Goal: Information Seeking & Learning: Learn about a topic

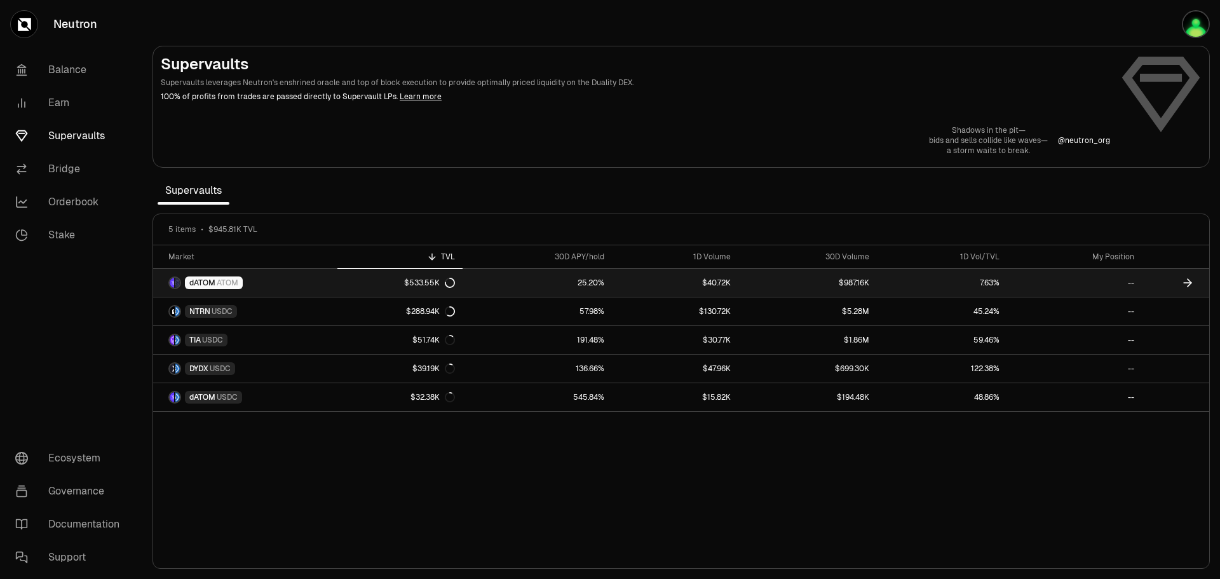
click at [315, 281] on link "dATOM ATOM" at bounding box center [245, 283] width 184 height 28
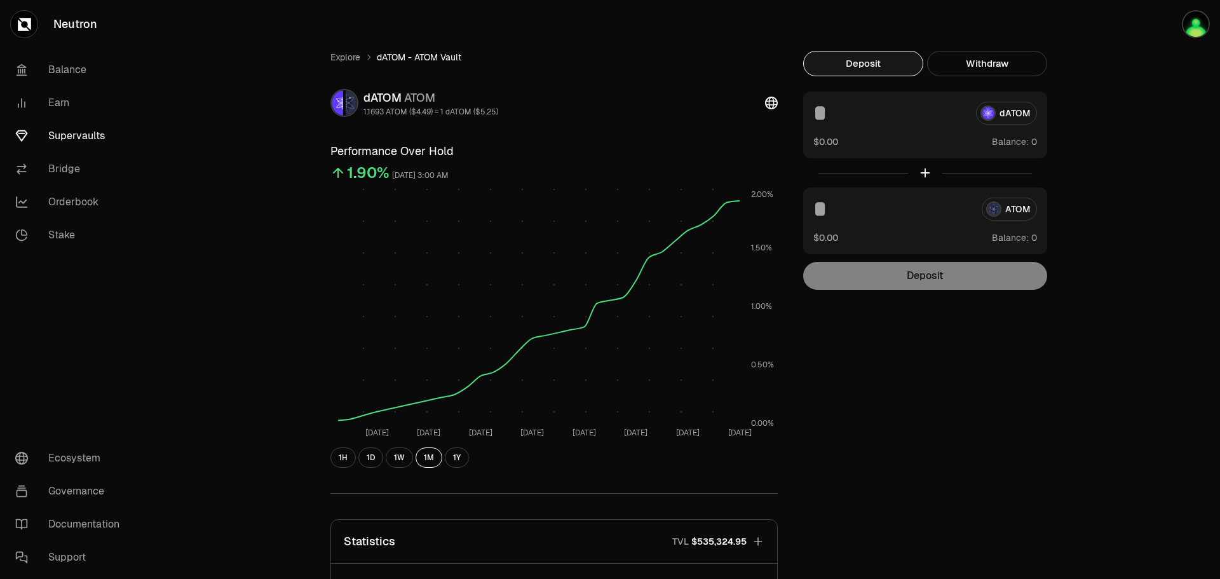
click at [63, 200] on link "Orderbook" at bounding box center [71, 202] width 132 height 33
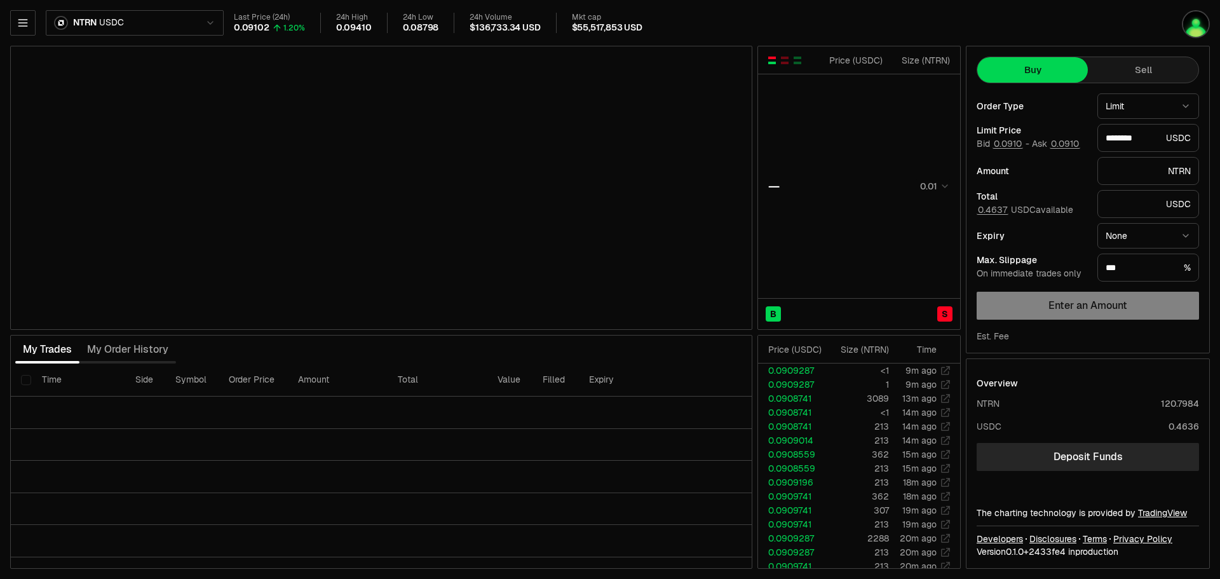
type input "********"
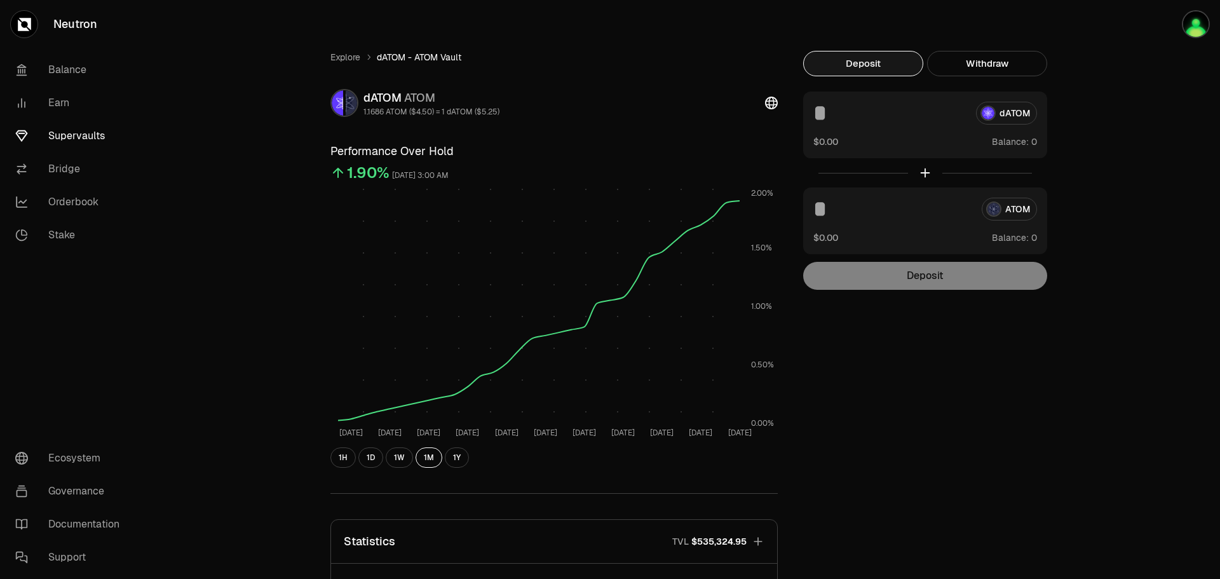
click at [58, 100] on link "Earn" at bounding box center [71, 102] width 132 height 33
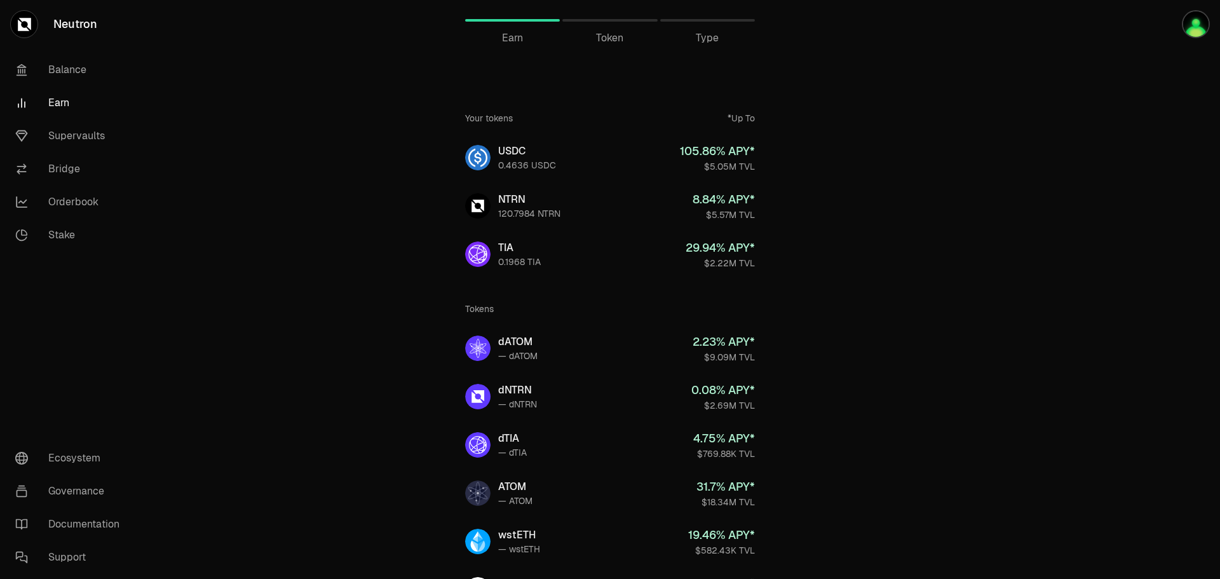
click at [62, 136] on link "Supervaults" at bounding box center [71, 135] width 132 height 33
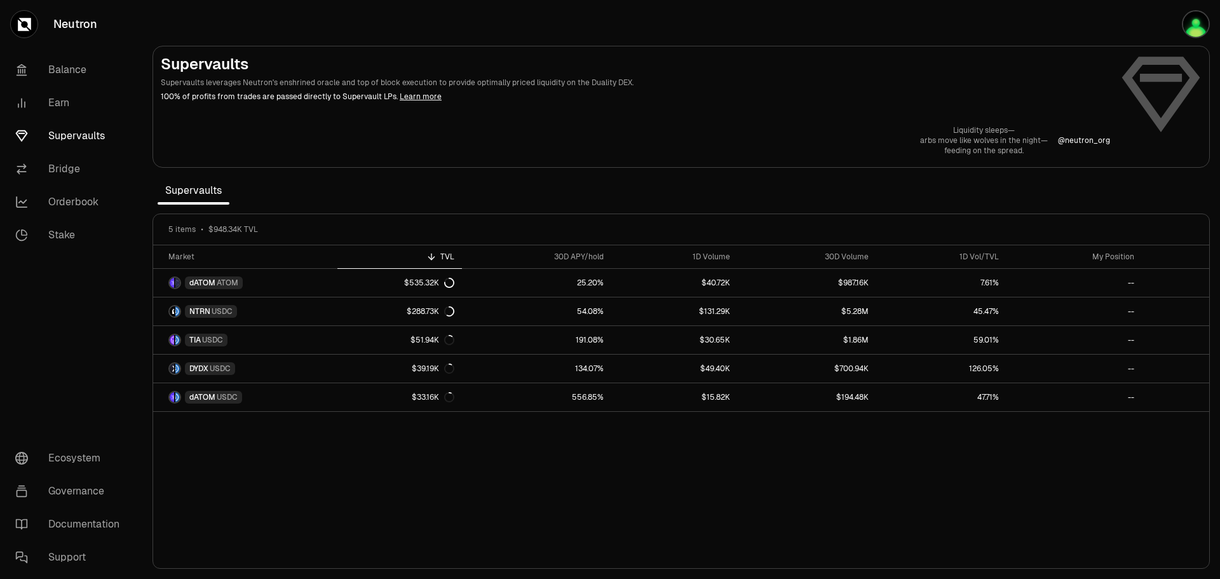
click at [1203, 25] on img "button" at bounding box center [1196, 24] width 28 height 28
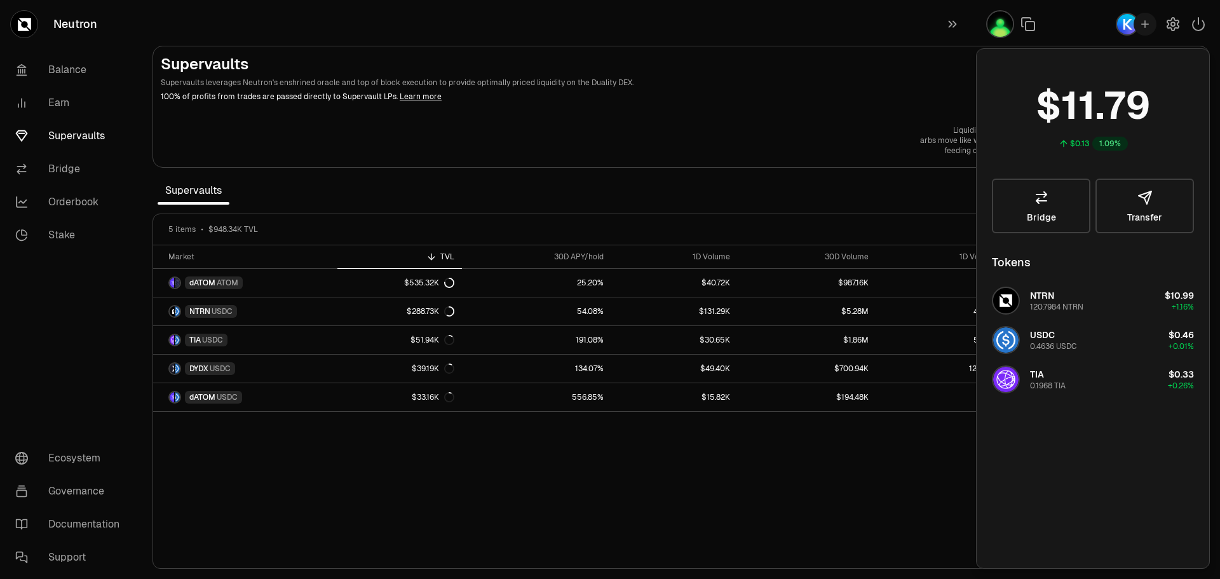
click at [1127, 29] on img "button" at bounding box center [1127, 24] width 23 height 23
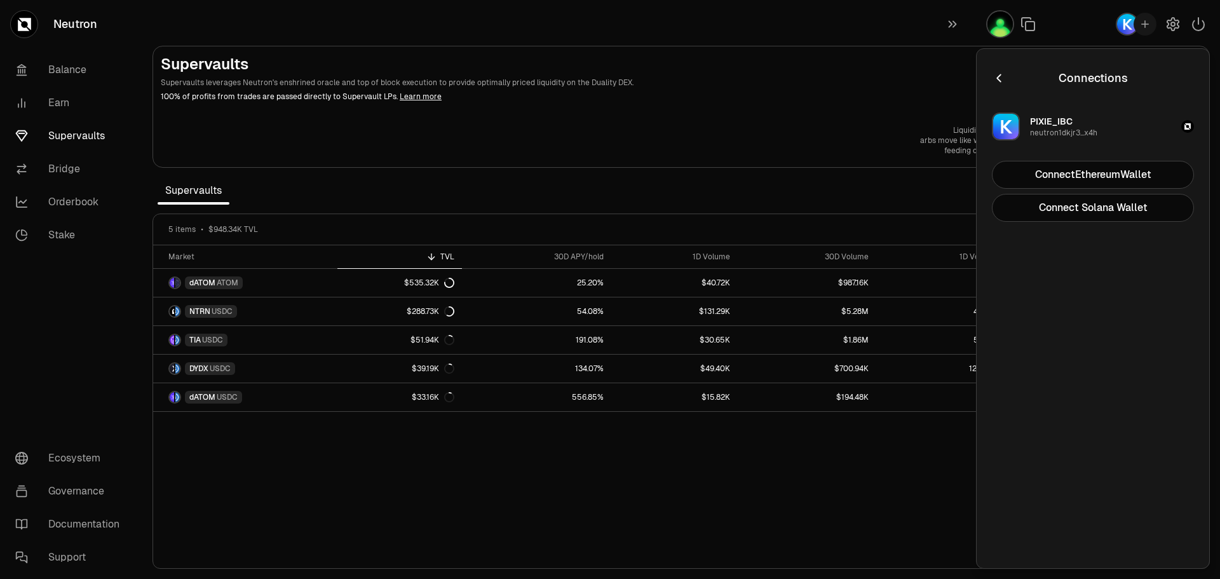
click at [1047, 128] on div "neutron1dkjr3...x4h" at bounding box center [1063, 133] width 67 height 10
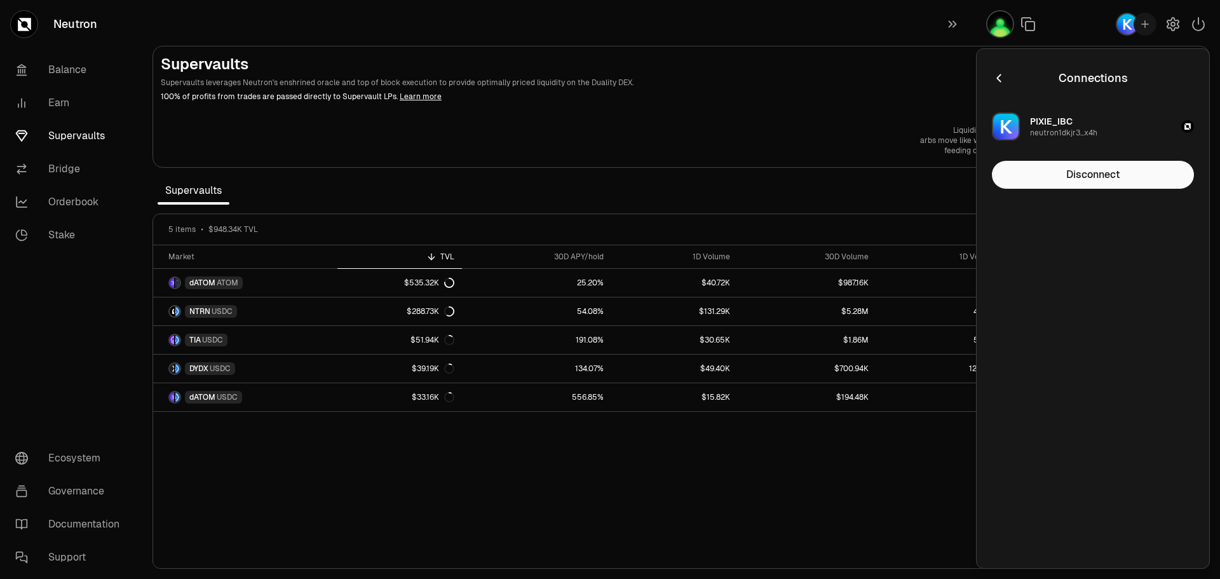
click at [1059, 173] on button "Disconnect" at bounding box center [1093, 175] width 202 height 28
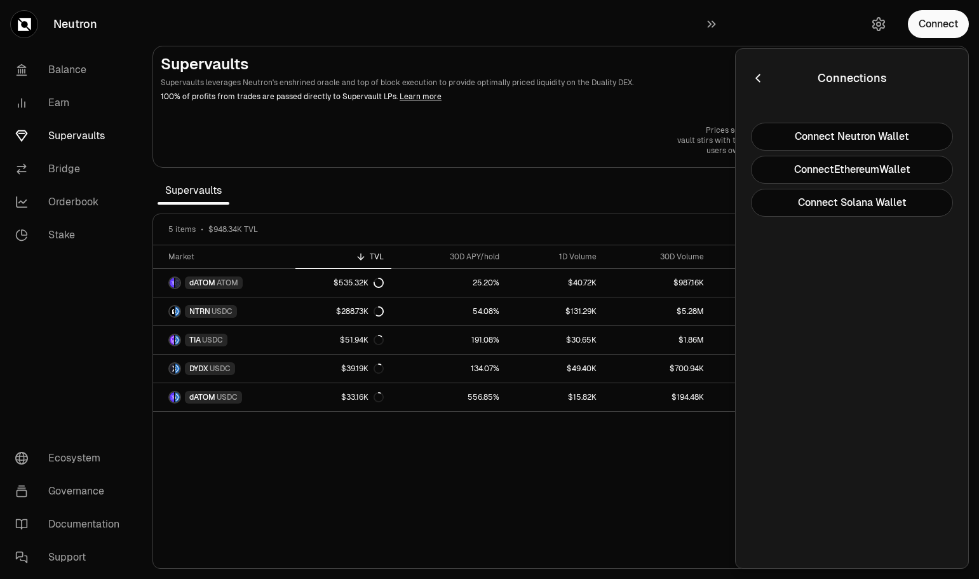
click at [879, 136] on button "Connect Neutron Wallet" at bounding box center [852, 137] width 202 height 28
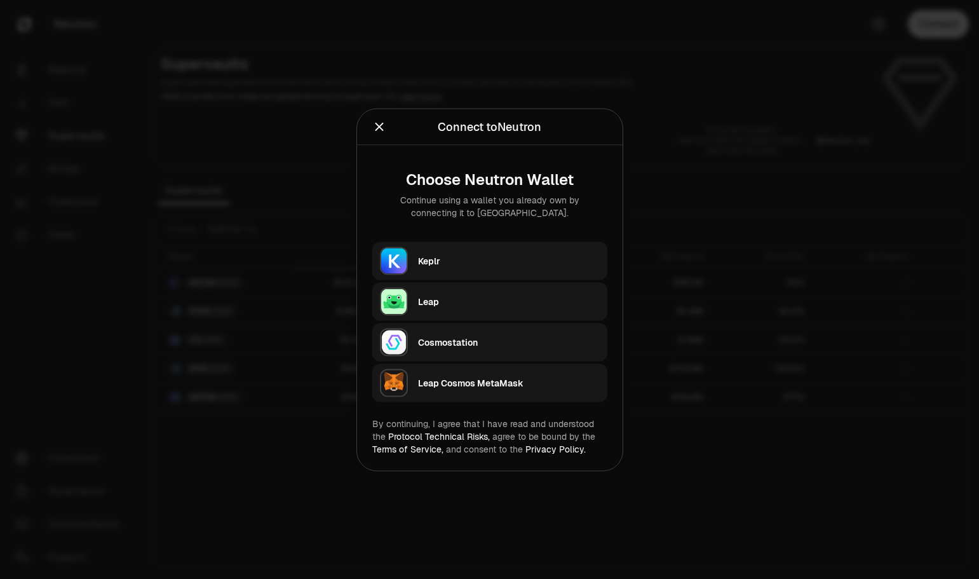
click at [508, 268] on div "Keplr" at bounding box center [509, 260] width 182 height 19
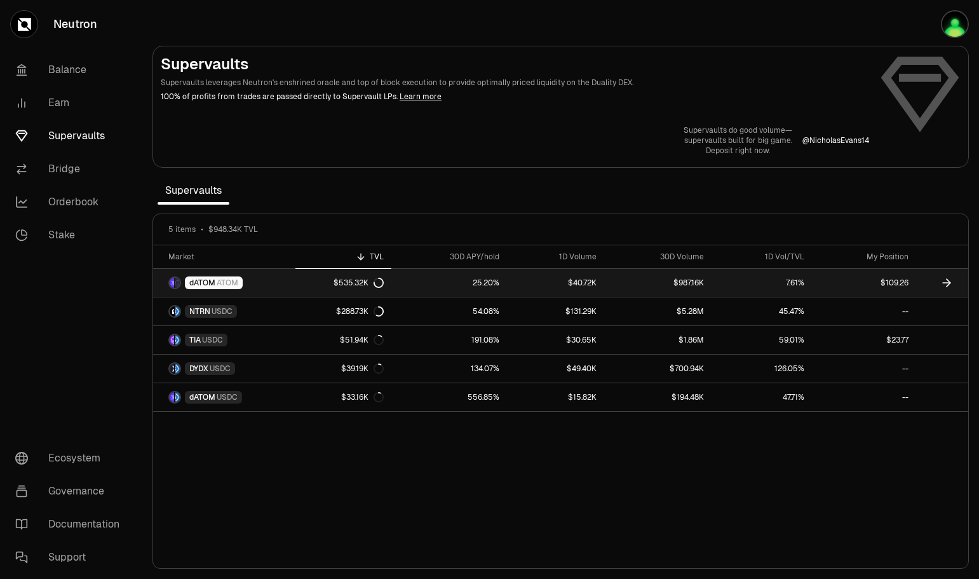
click at [943, 285] on icon at bounding box center [946, 282] width 13 height 13
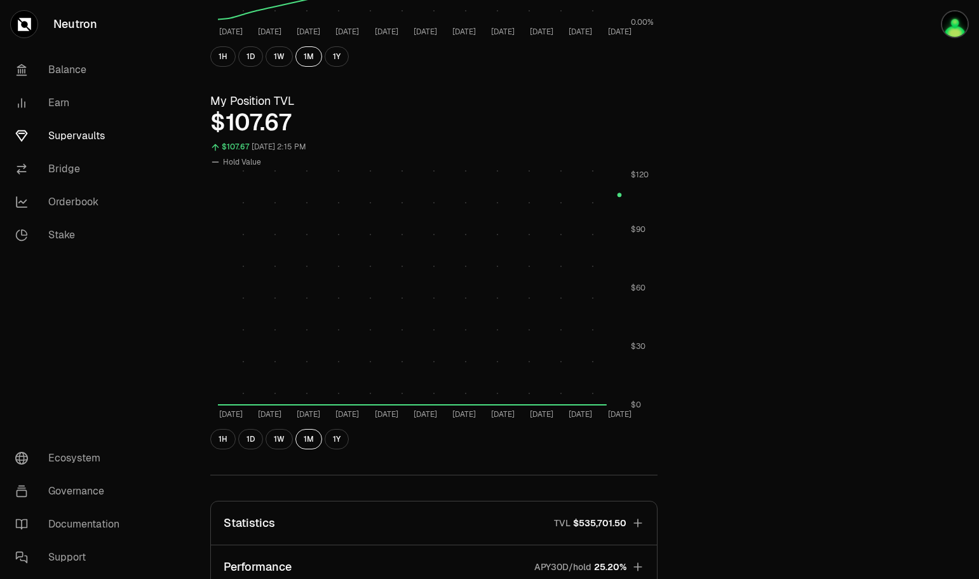
scroll to position [445, 0]
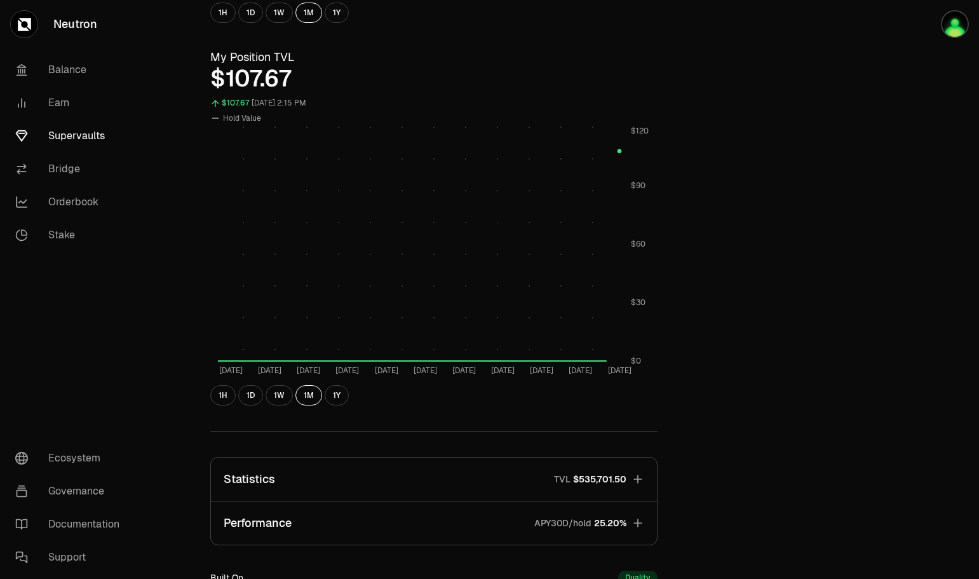
click at [226, 396] on button "1H" at bounding box center [222, 395] width 25 height 20
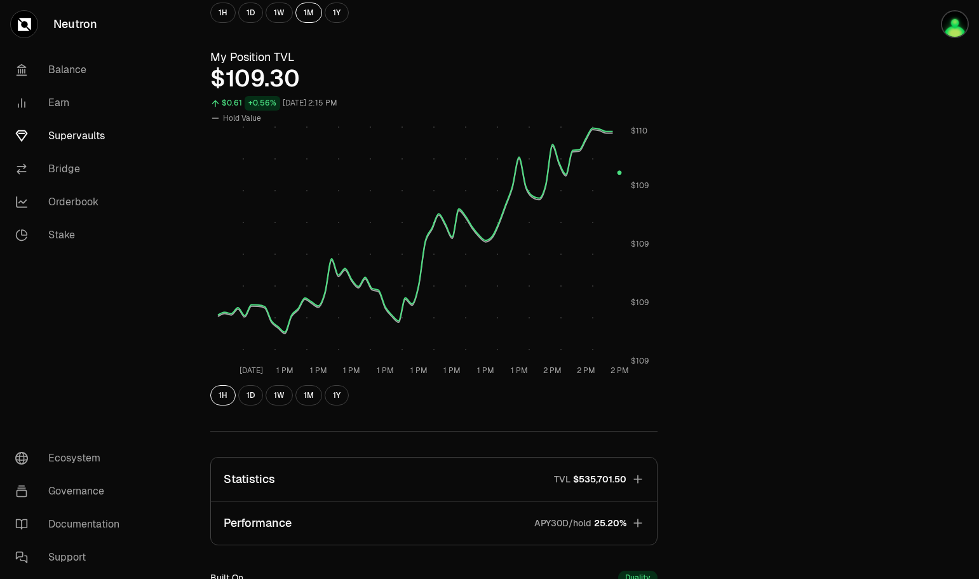
click at [247, 397] on button "1D" at bounding box center [250, 395] width 25 height 20
